Goal: Task Accomplishment & Management: Use online tool/utility

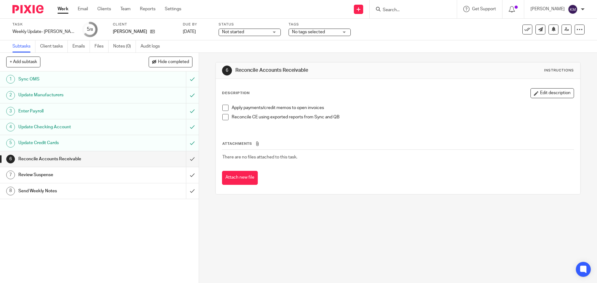
click at [222, 109] on span at bounding box center [225, 108] width 6 height 6
click at [222, 117] on span at bounding box center [225, 117] width 6 height 6
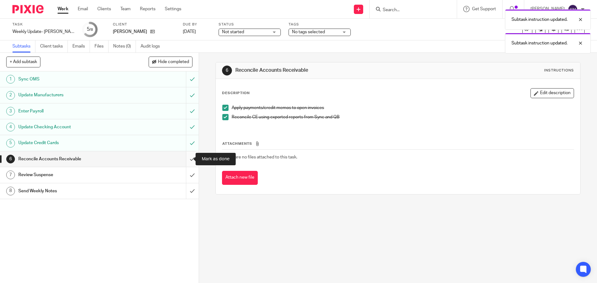
click at [186, 157] on input "submit" at bounding box center [99, 159] width 199 height 16
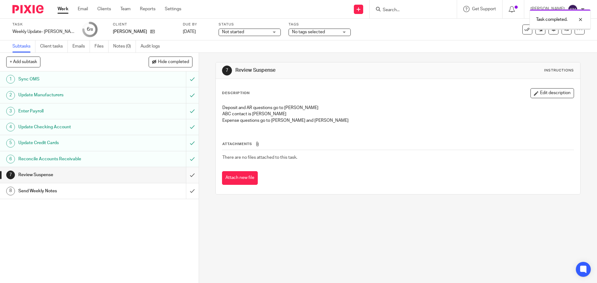
click at [185, 176] on input "submit" at bounding box center [99, 175] width 199 height 16
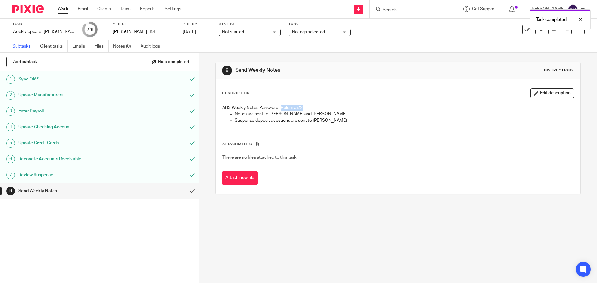
drag, startPoint x: 282, startPoint y: 109, endPoint x: 301, endPoint y: 108, distance: 18.4
click at [301, 108] on p "ABS Weekly Notes Password- Polumya22" at bounding box center [397, 108] width 351 height 6
copy p "Polumya22"
click at [188, 186] on input "submit" at bounding box center [99, 191] width 199 height 16
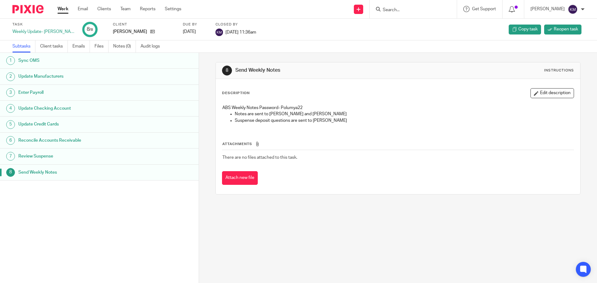
drag, startPoint x: 67, startPoint y: 8, endPoint x: 77, endPoint y: 8, distance: 10.9
click at [67, 8] on link "Work" at bounding box center [62, 9] width 11 height 6
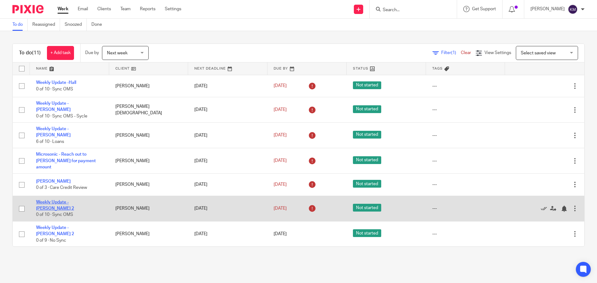
click at [74, 200] on link "Weekly Update - [PERSON_NAME] 2" at bounding box center [55, 205] width 38 height 11
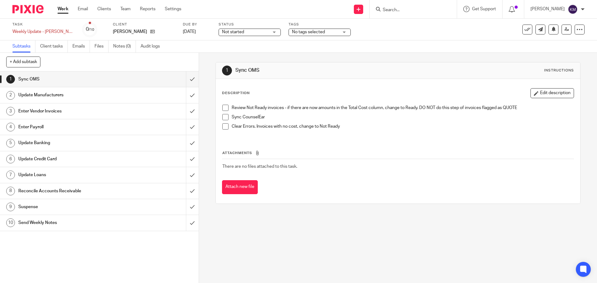
click at [222, 107] on span at bounding box center [225, 108] width 6 height 6
drag, startPoint x: 223, startPoint y: 119, endPoint x: 226, endPoint y: 126, distance: 8.3
click at [223, 119] on span at bounding box center [225, 117] width 6 height 6
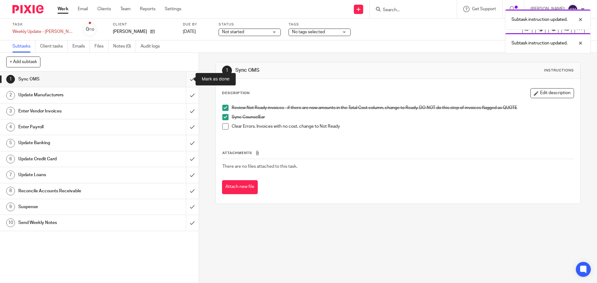
click at [187, 77] on input "submit" at bounding box center [99, 79] width 199 height 16
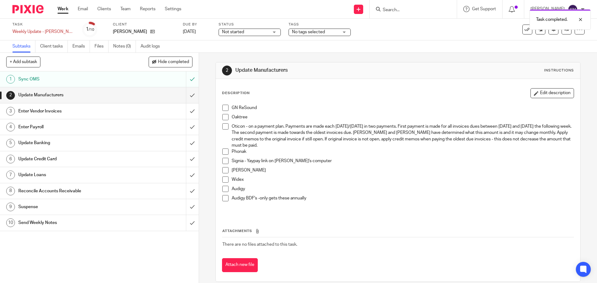
click at [162, 77] on div "Sync OMS" at bounding box center [98, 79] width 161 height 9
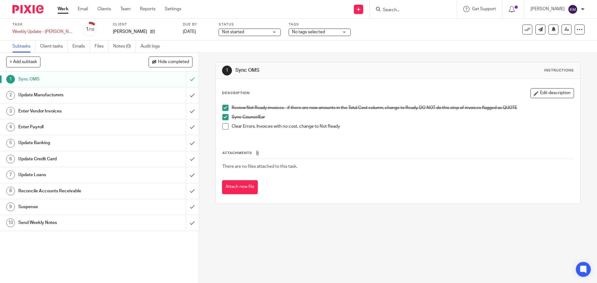
drag, startPoint x: 223, startPoint y: 126, endPoint x: 220, endPoint y: 122, distance: 4.2
click at [223, 125] on span at bounding box center [225, 126] width 6 height 6
click at [165, 96] on div "Update Manufacturers" at bounding box center [98, 94] width 161 height 9
